Goal: Information Seeking & Learning: Find specific fact

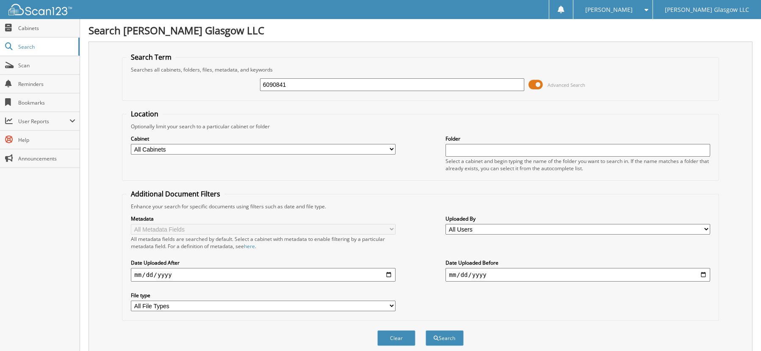
type input "6090841"
click at [426, 330] on button "Search" at bounding box center [445, 338] width 38 height 16
drag, startPoint x: 289, startPoint y: 80, endPoint x: 160, endPoint y: 78, distance: 128.8
click at [160, 78] on div "6090841 Advanced Search" at bounding box center [421, 84] width 588 height 23
type input "6093367"
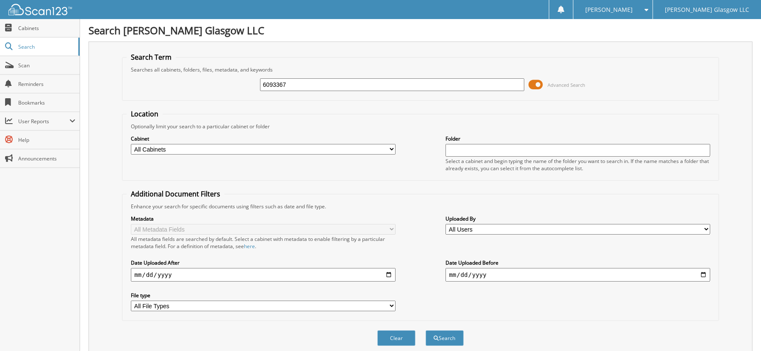
click at [426, 330] on button "Search" at bounding box center [445, 338] width 38 height 16
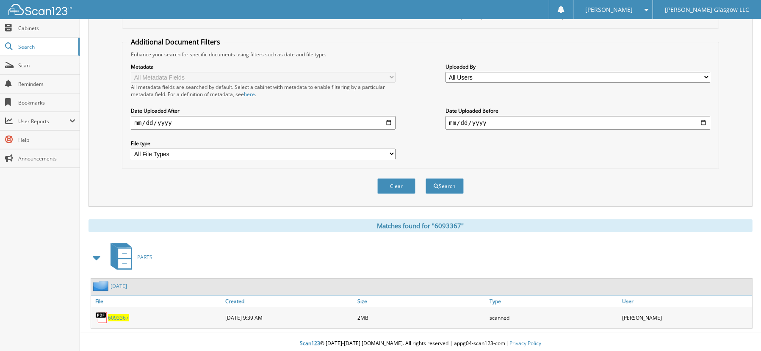
click at [115, 314] on span "6093367" at bounding box center [118, 317] width 21 height 7
